Goal: Task Accomplishment & Management: Use online tool/utility

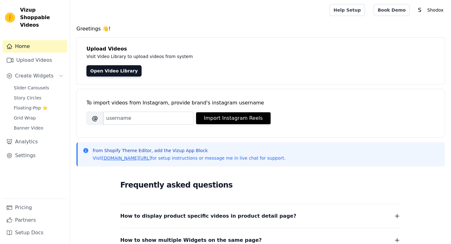
scroll to position [108, 0]
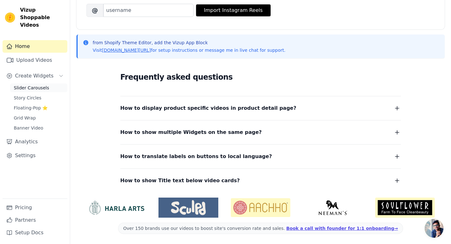
click at [41, 85] on span "Slider Carousels" at bounding box center [31, 88] width 35 height 6
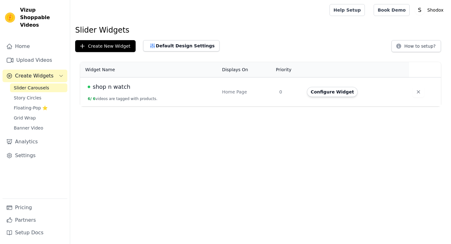
click at [144, 91] on div "shop n watch" at bounding box center [151, 86] width 127 height 9
click at [339, 91] on button "Configure Widget" at bounding box center [332, 92] width 51 height 10
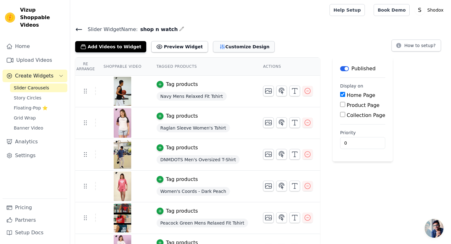
click at [234, 49] on button "Customize Design" at bounding box center [244, 46] width 62 height 11
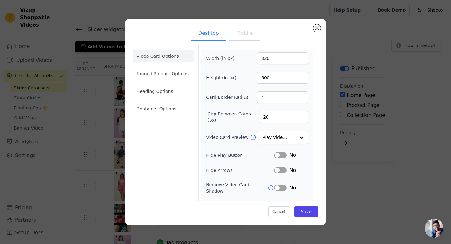
click at [241, 35] on button "Mobile" at bounding box center [244, 34] width 31 height 14
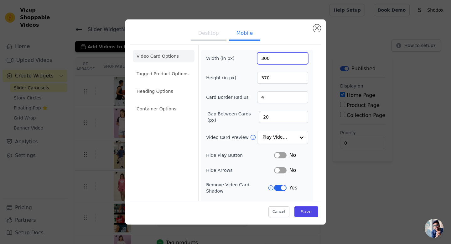
drag, startPoint x: 267, startPoint y: 57, endPoint x: 266, endPoint y: 81, distance: 23.5
click at [267, 57] on input "300" at bounding box center [282, 58] width 51 height 12
type input "350"
click at [306, 212] on button "Save" at bounding box center [307, 211] width 24 height 11
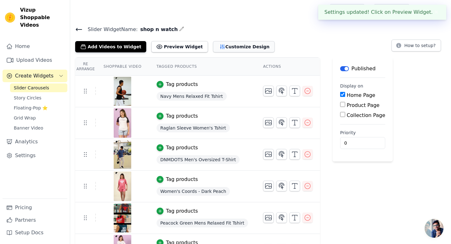
click at [224, 49] on button "Customize Design" at bounding box center [244, 46] width 62 height 11
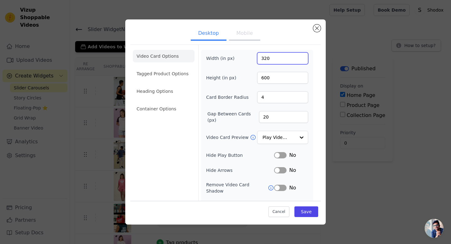
click at [267, 58] on input "320" at bounding box center [282, 58] width 51 height 12
type input "300"
click at [307, 213] on button "Save" at bounding box center [307, 211] width 24 height 11
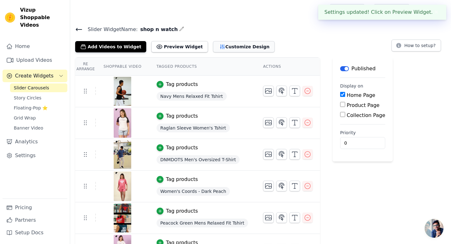
click at [243, 49] on button "Customize Design" at bounding box center [244, 46] width 62 height 11
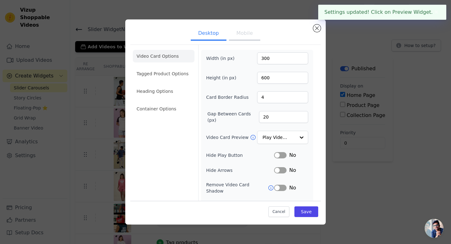
click at [247, 31] on button "Mobile" at bounding box center [244, 34] width 31 height 14
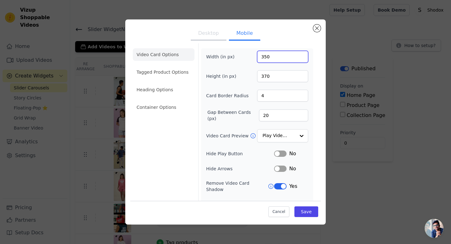
click at [268, 56] on input "350" at bounding box center [282, 57] width 51 height 12
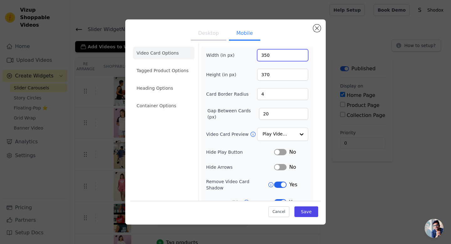
drag, startPoint x: 265, startPoint y: 53, endPoint x: 274, endPoint y: 69, distance: 18.3
click at [265, 53] on input "350" at bounding box center [282, 55] width 51 height 12
type input "380"
click at [307, 209] on button "Save" at bounding box center [307, 211] width 24 height 11
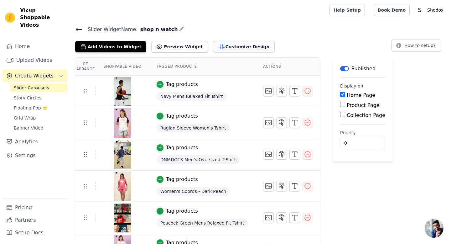
click at [227, 47] on button "Customize Design" at bounding box center [244, 46] width 62 height 11
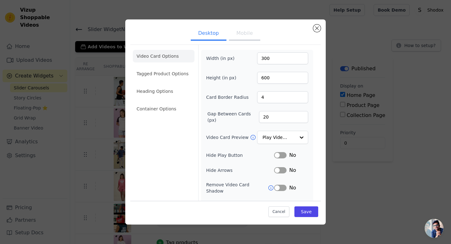
click at [244, 37] on button "Mobile" at bounding box center [244, 34] width 31 height 14
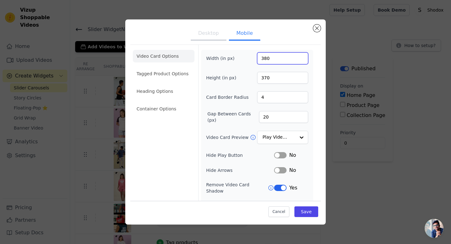
click at [267, 58] on input "380" at bounding box center [282, 58] width 51 height 12
type input "400"
click at [316, 214] on button "Save" at bounding box center [307, 211] width 24 height 11
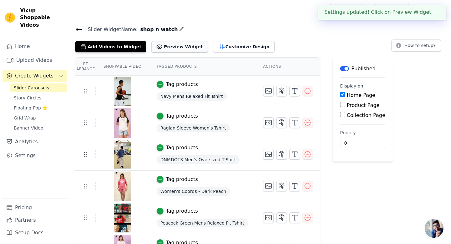
click at [180, 46] on button "Preview Widget" at bounding box center [179, 46] width 56 height 11
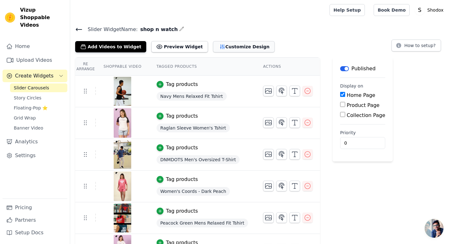
click at [237, 48] on button "Customize Design" at bounding box center [244, 46] width 62 height 11
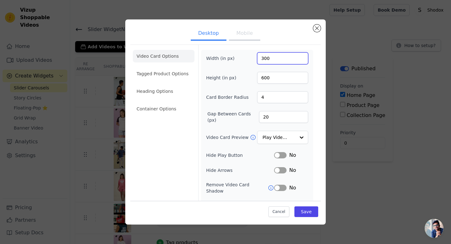
click at [267, 60] on input "300" at bounding box center [282, 58] width 51 height 12
type input "350"
click at [304, 212] on button "Save" at bounding box center [307, 211] width 24 height 11
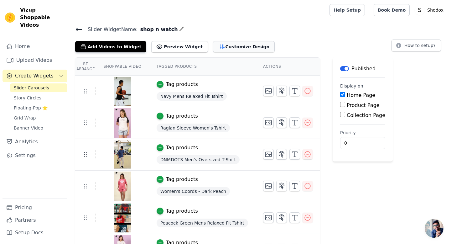
click at [215, 46] on button "Customize Design" at bounding box center [244, 46] width 62 height 11
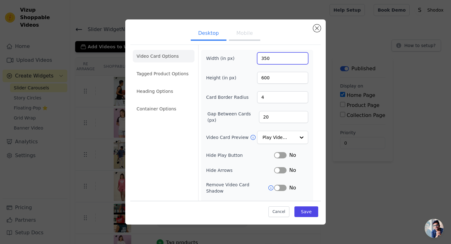
click at [267, 59] on input "350" at bounding box center [282, 58] width 51 height 12
type input "330"
click at [308, 212] on button "Save" at bounding box center [307, 211] width 24 height 11
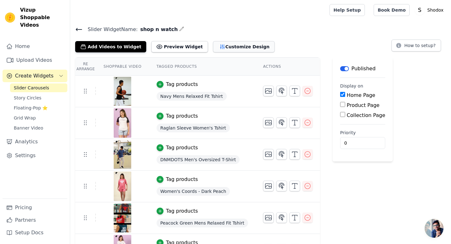
click at [225, 45] on button "Customize Design" at bounding box center [244, 46] width 62 height 11
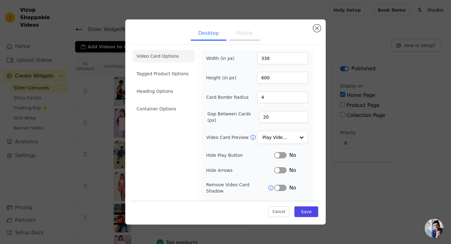
click at [246, 34] on button "Mobile" at bounding box center [244, 34] width 31 height 14
click at [264, 117] on input "20" at bounding box center [283, 117] width 49 height 12
type input "10"
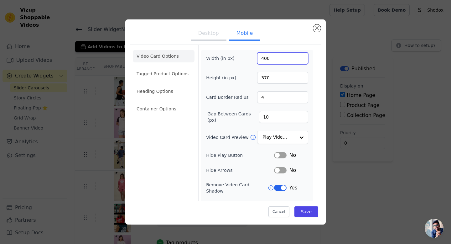
click at [267, 59] on input "400" at bounding box center [282, 58] width 51 height 12
click at [309, 215] on button "Save" at bounding box center [307, 211] width 24 height 11
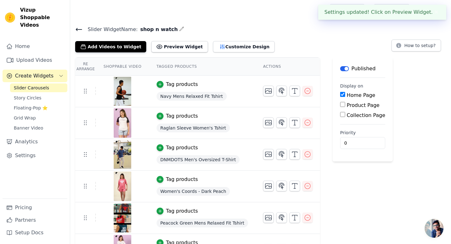
click at [289, 46] on div "Add Videos to Widget Preview Widget Customize Design How to setup?" at bounding box center [260, 46] width 371 height 14
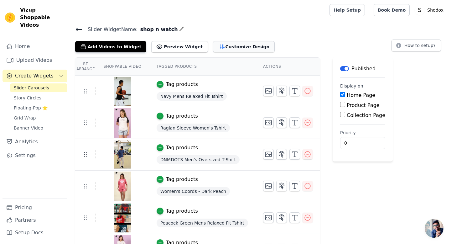
click at [229, 46] on button "Customize Design" at bounding box center [244, 46] width 62 height 11
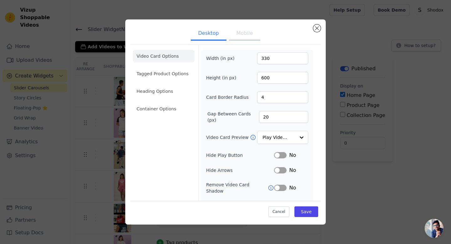
click at [246, 35] on button "Mobile" at bounding box center [244, 34] width 31 height 14
drag, startPoint x: 266, startPoint y: 77, endPoint x: 289, endPoint y: 108, distance: 38.5
click at [266, 77] on input "370" at bounding box center [282, 78] width 51 height 12
type input "380"
click at [305, 212] on button "Save" at bounding box center [307, 211] width 24 height 11
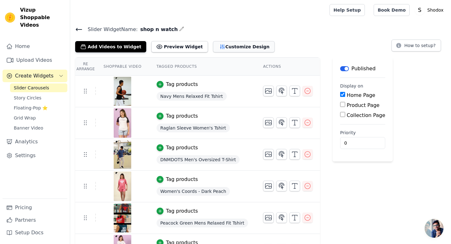
click at [228, 47] on button "Customize Design" at bounding box center [244, 46] width 62 height 11
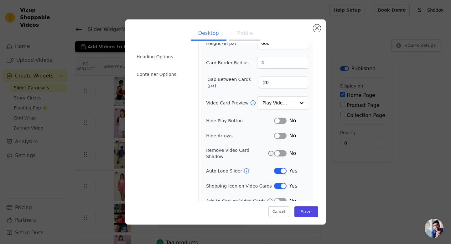
scroll to position [38, 0]
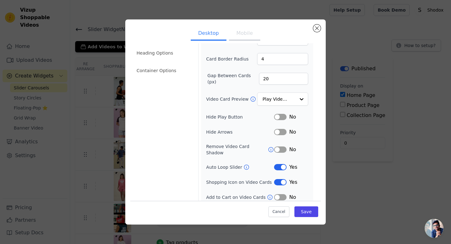
click at [246, 36] on button "Mobile" at bounding box center [244, 34] width 31 height 14
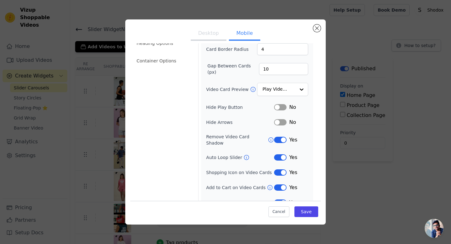
scroll to position [53, 0]
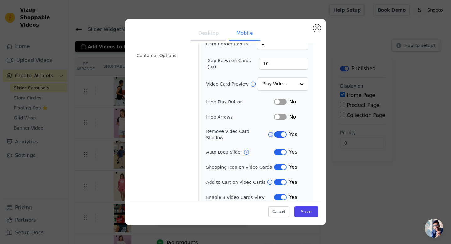
click at [281, 194] on button "Label" at bounding box center [280, 197] width 13 height 6
click at [306, 210] on button "Save" at bounding box center [307, 211] width 24 height 11
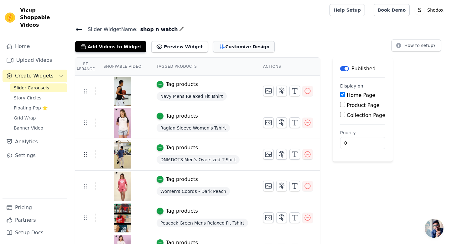
click at [239, 45] on button "Customize Design" at bounding box center [244, 46] width 62 height 11
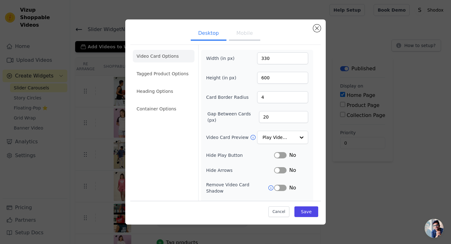
click at [243, 35] on button "Mobile" at bounding box center [244, 34] width 31 height 14
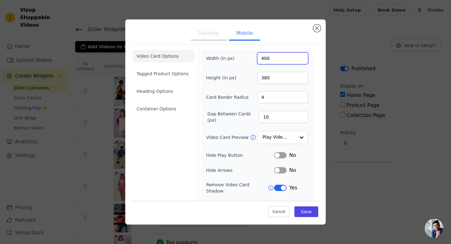
click at [265, 58] on input "400" at bounding box center [282, 58] width 51 height 12
type input "300"
click at [311, 212] on button "Save" at bounding box center [307, 211] width 24 height 11
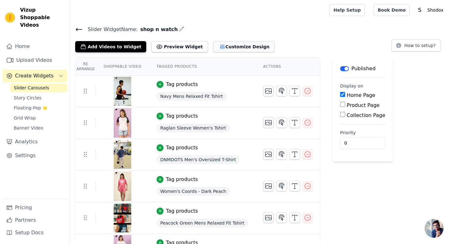
click at [221, 45] on button "Customize Design" at bounding box center [244, 46] width 62 height 11
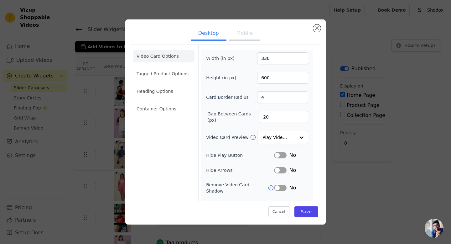
click at [251, 39] on button "Mobile" at bounding box center [244, 34] width 31 height 14
click at [267, 78] on input "380" at bounding box center [282, 78] width 51 height 12
type input "400"
click at [308, 211] on button "Save" at bounding box center [307, 211] width 24 height 11
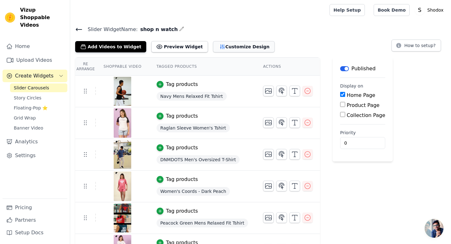
click at [228, 45] on button "Customize Design" at bounding box center [244, 46] width 62 height 11
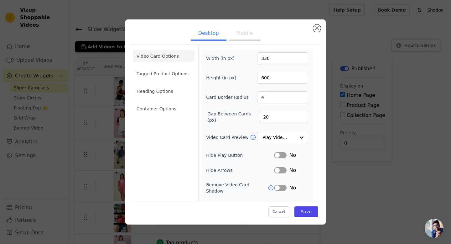
click at [249, 32] on button "Mobile" at bounding box center [244, 34] width 31 height 14
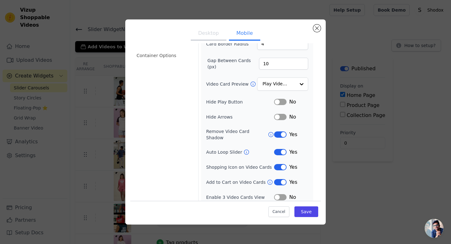
drag, startPoint x: 282, startPoint y: 191, endPoint x: 289, endPoint y: 198, distance: 9.3
click at [282, 194] on button "Label" at bounding box center [280, 197] width 13 height 6
click at [311, 210] on button "Save" at bounding box center [307, 211] width 24 height 11
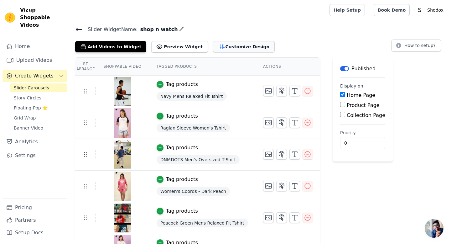
click at [220, 47] on button "Customize Design" at bounding box center [244, 46] width 62 height 11
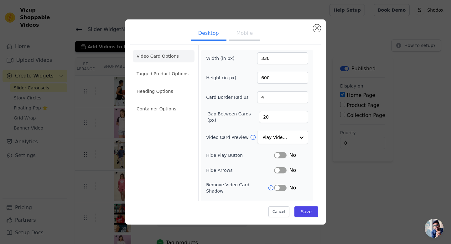
click at [246, 36] on button "Mobile" at bounding box center [244, 34] width 31 height 14
click at [264, 76] on input "400" at bounding box center [282, 78] width 51 height 12
type input "380"
click at [304, 216] on button "Save" at bounding box center [307, 211] width 24 height 11
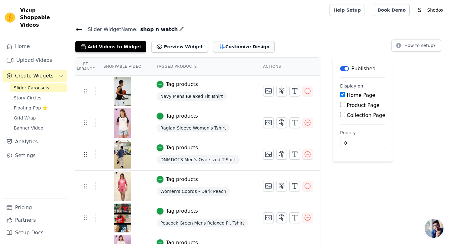
click at [220, 46] on button "Customize Design" at bounding box center [244, 46] width 62 height 11
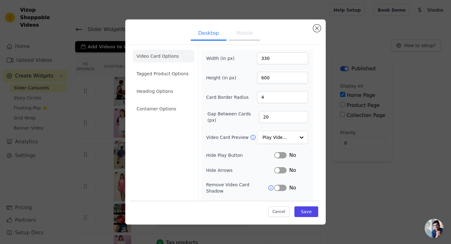
click at [251, 39] on button "Mobile" at bounding box center [244, 34] width 31 height 14
click at [266, 57] on input "300" at bounding box center [282, 58] width 51 height 12
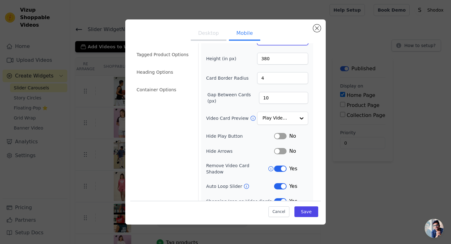
scroll to position [21, 0]
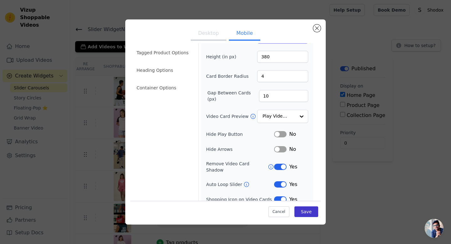
type input "400"
click at [309, 211] on button "Save" at bounding box center [307, 211] width 24 height 11
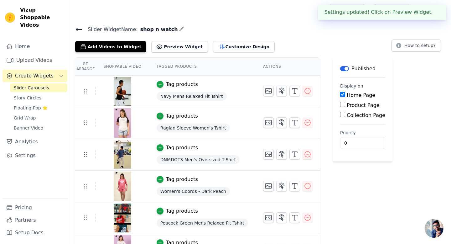
scroll to position [0, 0]
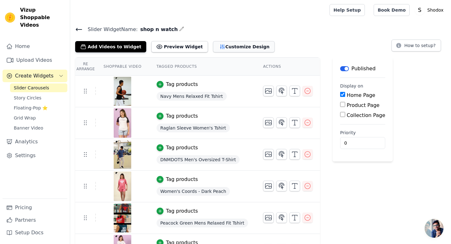
click at [224, 50] on button "Customize Design" at bounding box center [244, 46] width 62 height 11
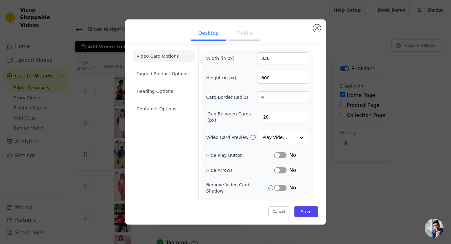
click at [242, 35] on button "Mobile" at bounding box center [244, 34] width 31 height 14
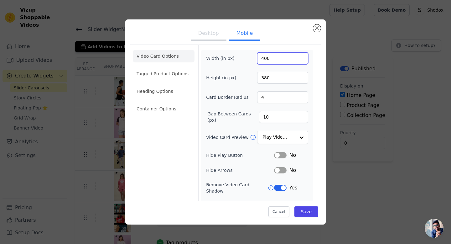
click at [265, 57] on input "400" at bounding box center [282, 58] width 51 height 12
click at [267, 77] on input "380" at bounding box center [282, 78] width 51 height 12
type input "350"
click at [265, 56] on input "400" at bounding box center [282, 58] width 51 height 12
click at [267, 58] on input "394" at bounding box center [282, 58] width 51 height 12
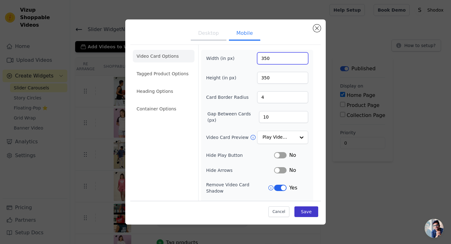
type input "350"
click at [306, 214] on button "Save" at bounding box center [307, 211] width 24 height 11
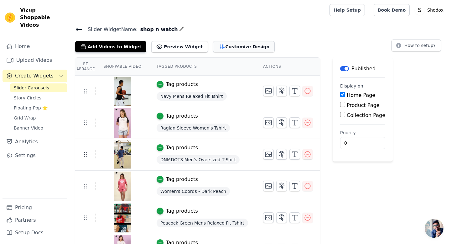
click at [225, 47] on button "Customize Design" at bounding box center [244, 46] width 62 height 11
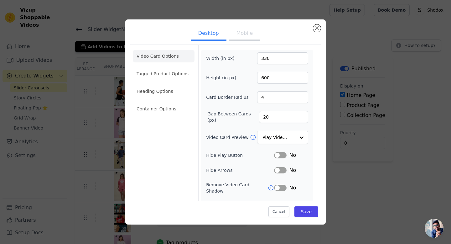
click at [241, 35] on button "Mobile" at bounding box center [244, 34] width 31 height 14
click at [215, 35] on button "Desktop" at bounding box center [209, 34] width 36 height 14
click at [263, 116] on input "20" at bounding box center [283, 117] width 49 height 12
type input "10"
click at [309, 214] on button "Save" at bounding box center [307, 211] width 24 height 11
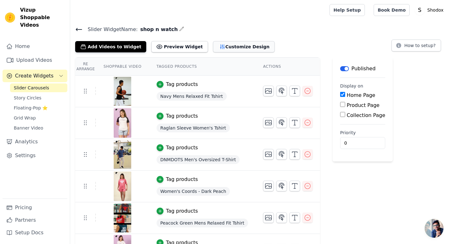
click at [235, 48] on button "Customize Design" at bounding box center [244, 46] width 62 height 11
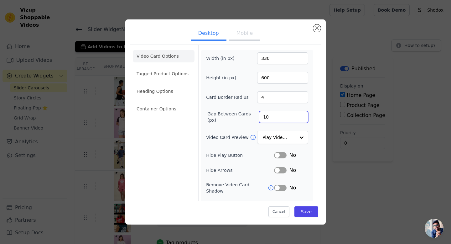
click at [269, 118] on input "10" at bounding box center [283, 117] width 49 height 12
type input "15"
click at [302, 210] on button "Save" at bounding box center [307, 211] width 24 height 11
